Goal: Task Accomplishment & Management: Use online tool/utility

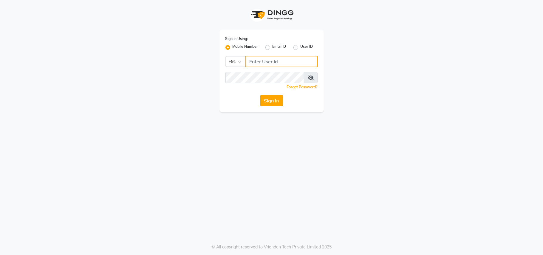
type input "8956731801"
click at [268, 98] on button "Sign In" at bounding box center [271, 100] width 23 height 11
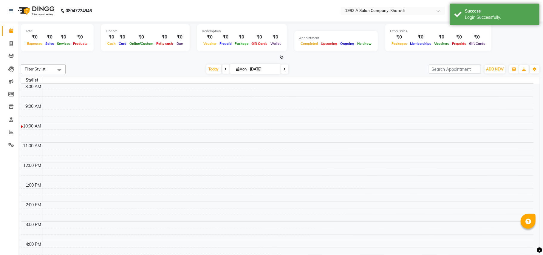
select select "en"
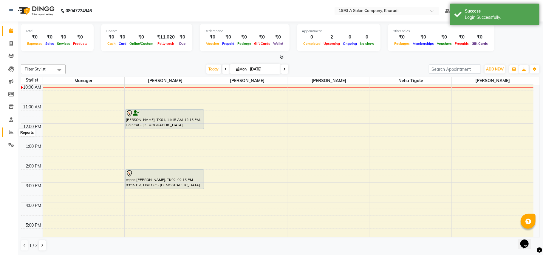
click at [9, 132] on icon at bounding box center [11, 132] width 4 height 4
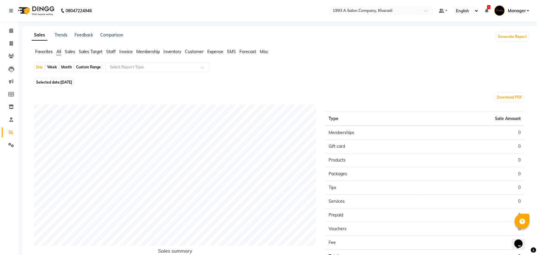
click at [66, 66] on div "Month" at bounding box center [67, 67] width 14 height 8
select select "9"
select select "2025"
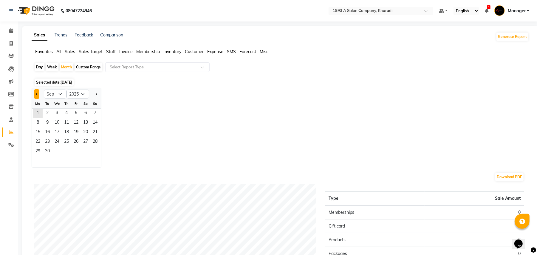
click at [36, 93] on span "Previous month" at bounding box center [37, 93] width 2 height 2
select select "8"
click at [76, 113] on span "1" at bounding box center [76, 114] width 10 height 10
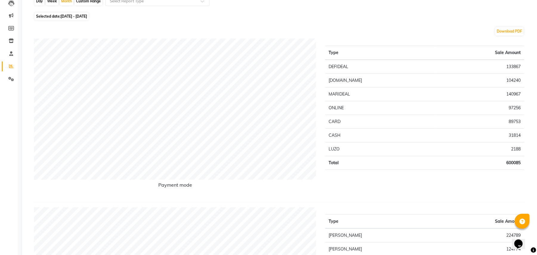
scroll to position [15, 0]
